Goal: Task Accomplishment & Management: Complete application form

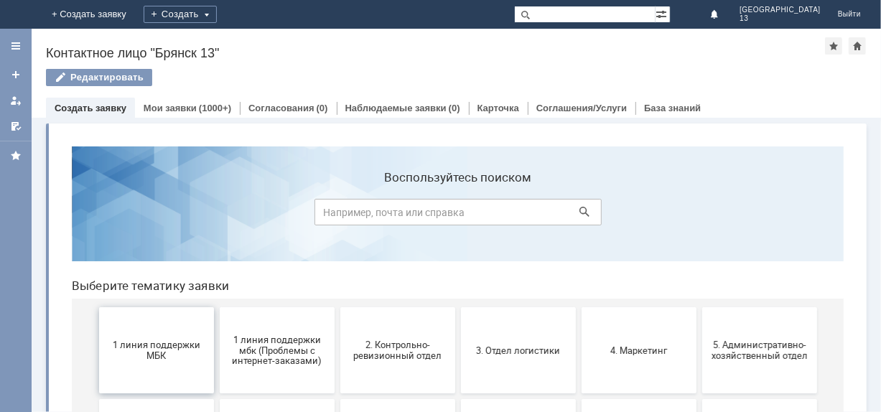
click at [154, 360] on button "1 линия поддержки МБК" at bounding box center [155, 350] width 115 height 86
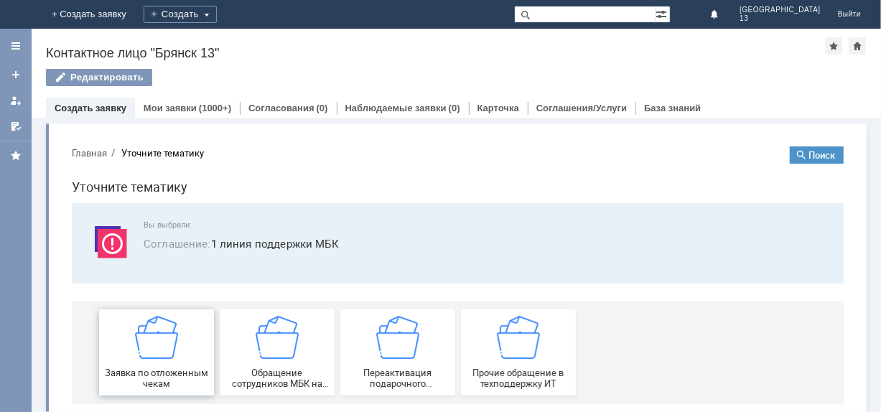
click at [157, 358] on div "Заявка по отложенным чекам" at bounding box center [156, 351] width 106 height 73
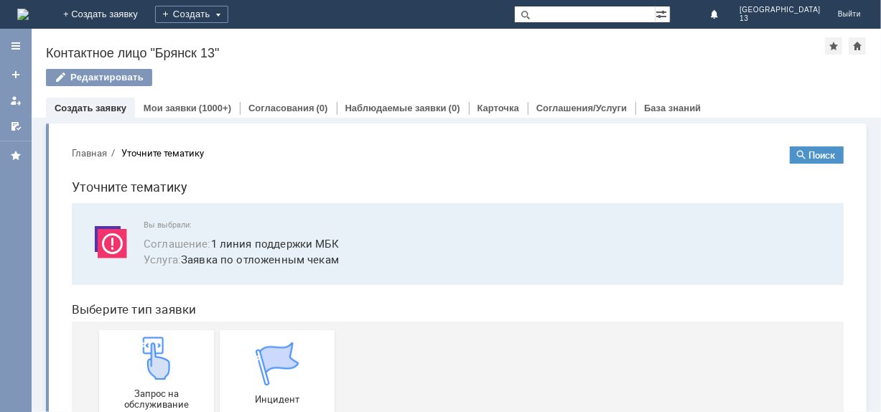
click at [157, 358] on img at bounding box center [155, 357] width 43 height 43
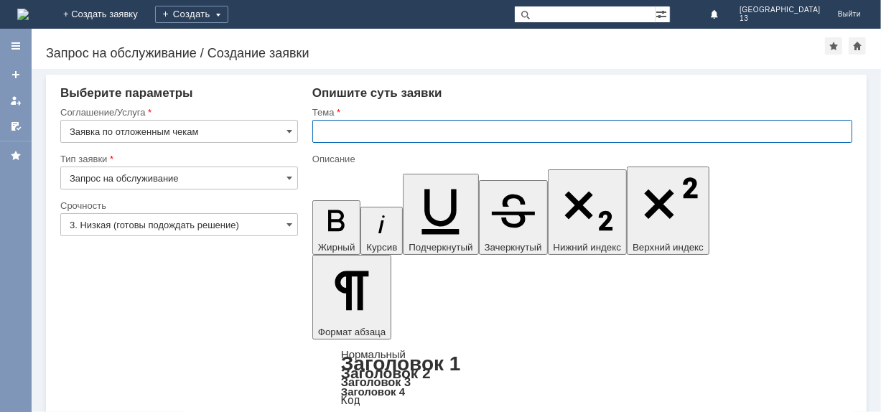
click at [330, 129] on input "text" at bounding box center [582, 131] width 540 height 23
type input "Отложенные чеки [DATE]-[DATE] [GEOGRAPHIC_DATA] 13"
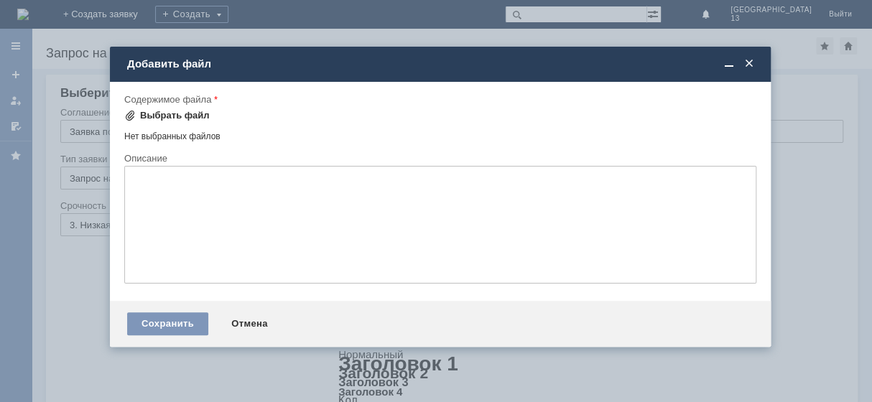
click at [172, 114] on div "Выбрать файл" at bounding box center [175, 115] width 70 height 11
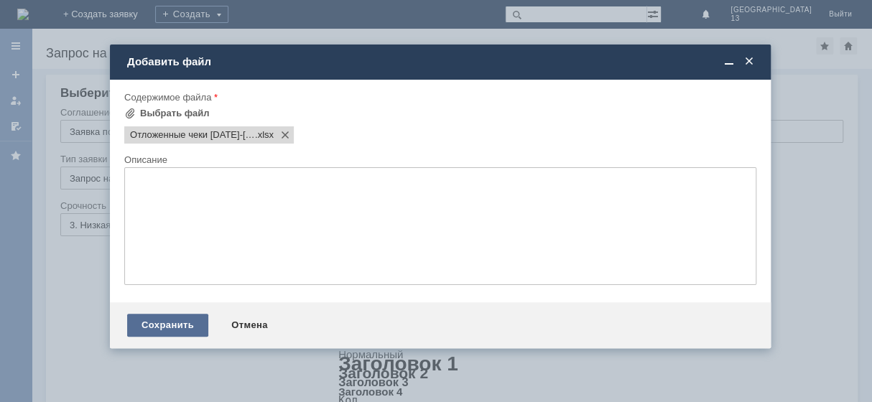
click at [154, 328] on div "Сохранить" at bounding box center [167, 325] width 81 height 23
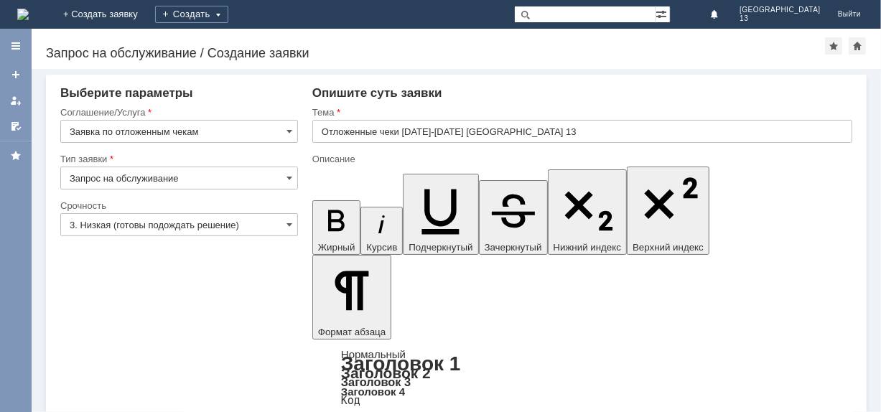
scroll to position [43, 0]
